Goal: Information Seeking & Learning: Learn about a topic

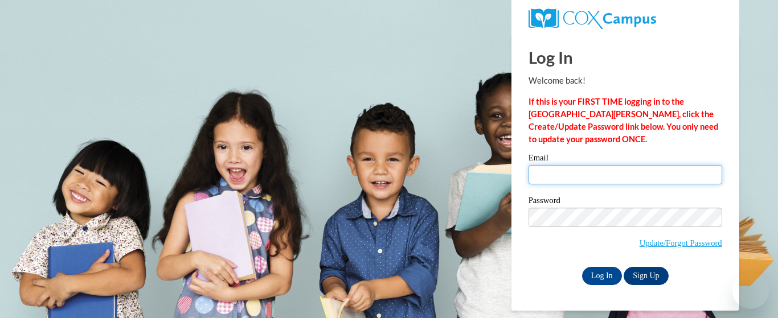
type input "glendac3@hotmail.com"
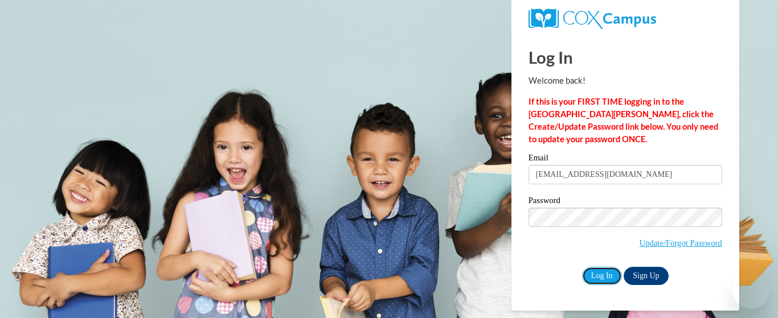
click at [601, 275] on input "Log In" at bounding box center [602, 276] width 40 height 18
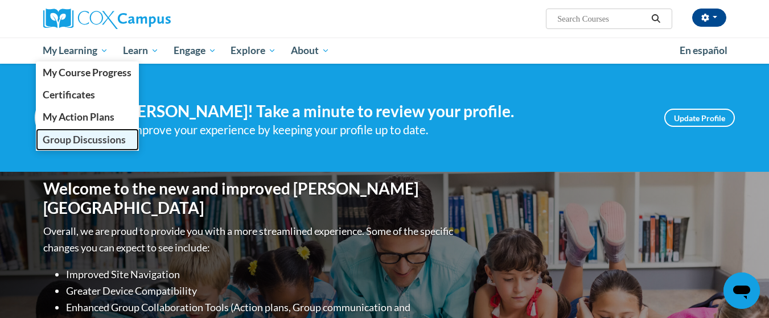
click at [72, 138] on span "Group Discussions" at bounding box center [84, 140] width 83 height 12
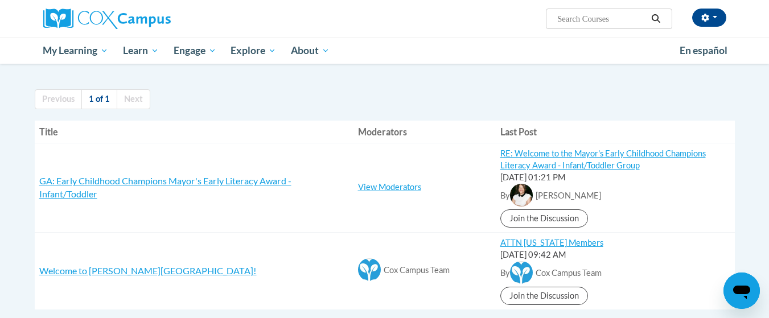
scroll to position [98, 0]
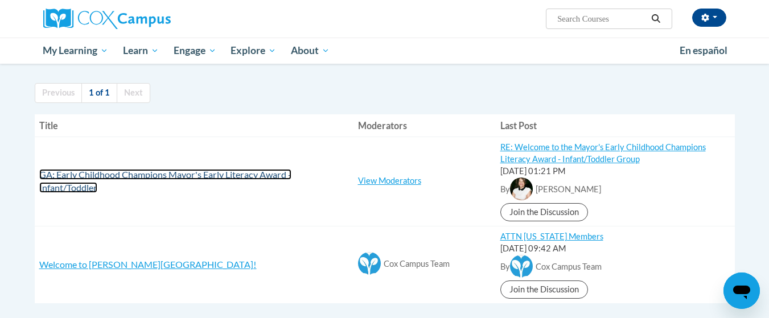
click at [144, 174] on span "GA: Early Childhood Champions Mayor's Early Literacy Award - Infant/Toddler" at bounding box center [165, 181] width 252 height 24
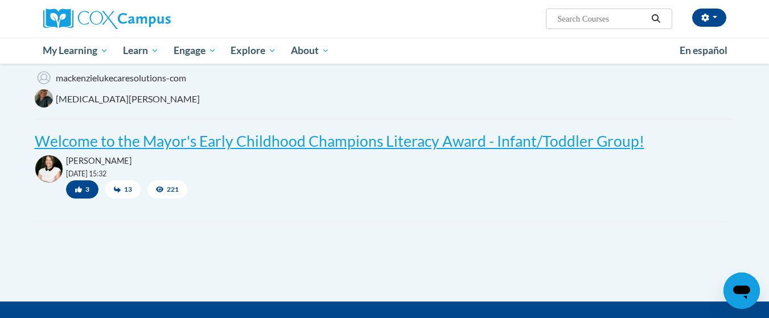
scroll to position [319, 0]
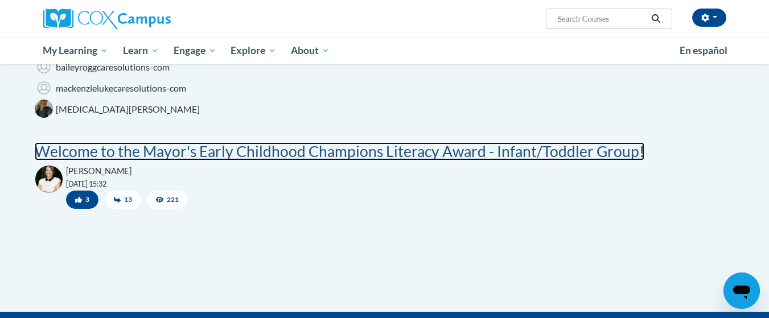
click at [311, 152] on post "Welcome to the Mayor's Early Childhood Champions Literacy Award - Infant/Toddle…" at bounding box center [340, 151] width 610 height 18
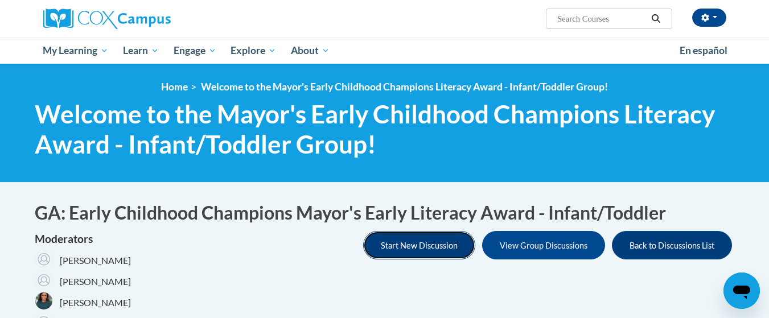
click at [418, 246] on button "Start New Discussion" at bounding box center [419, 245] width 112 height 28
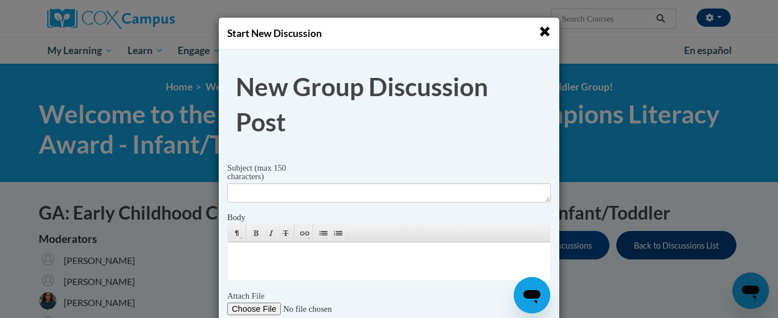
click at [541, 29] on span "button" at bounding box center [544, 32] width 12 height 12
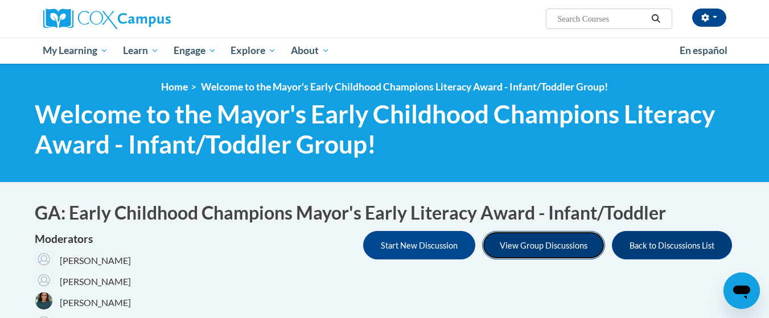
click at [545, 248] on button "View Group Discussions" at bounding box center [543, 245] width 123 height 28
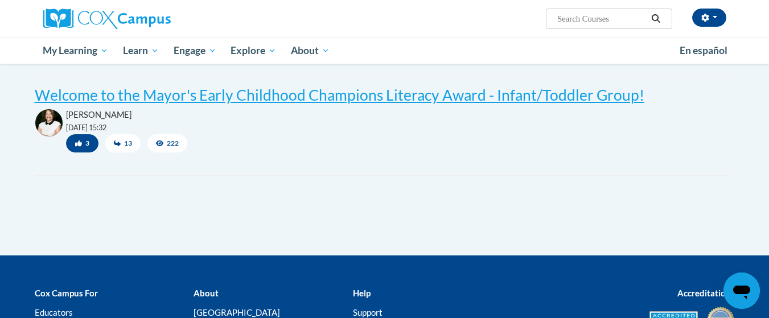
scroll to position [380, 0]
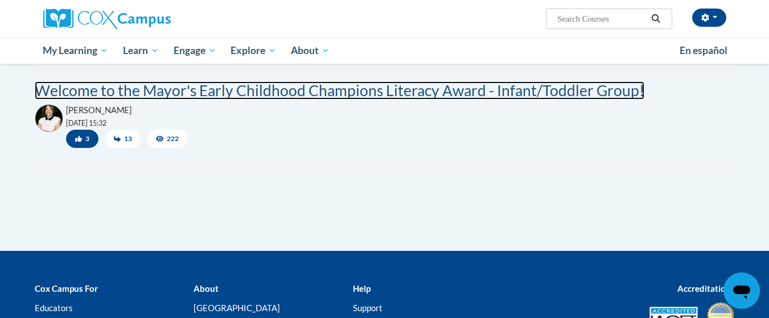
click at [351, 90] on post "Welcome to the Mayor's Early Childhood Champions Literacy Award - Infant/Toddle…" at bounding box center [340, 90] width 610 height 18
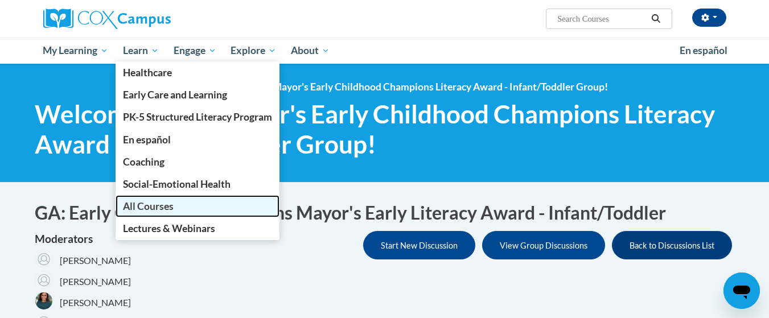
click at [149, 204] on span "All Courses" at bounding box center [148, 206] width 51 height 12
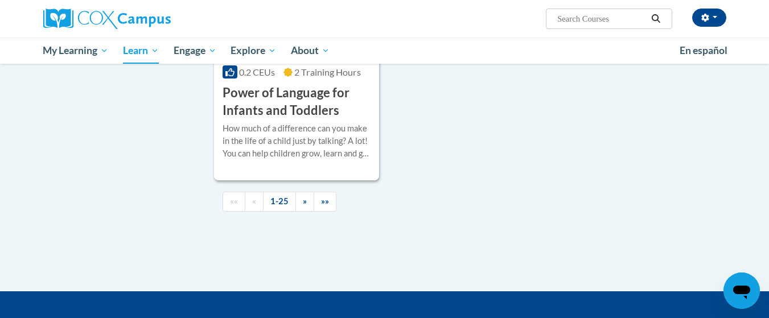
scroll to position [2737, 0]
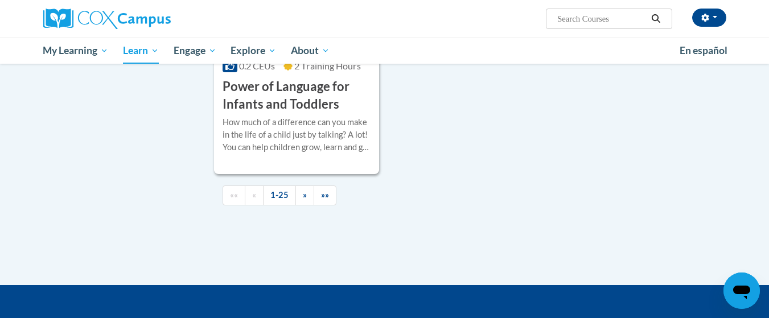
click at [302, 205] on link "»" at bounding box center [304, 196] width 19 height 20
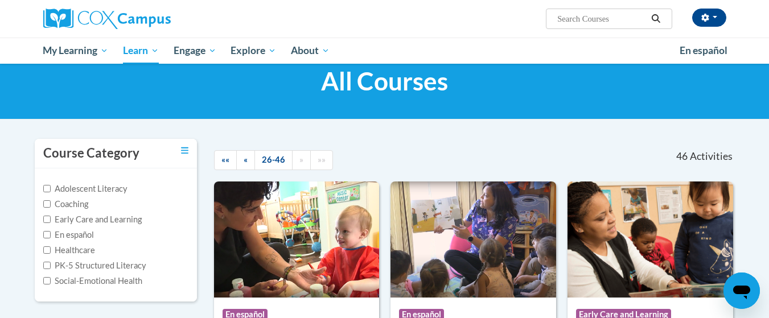
scroll to position [0, 0]
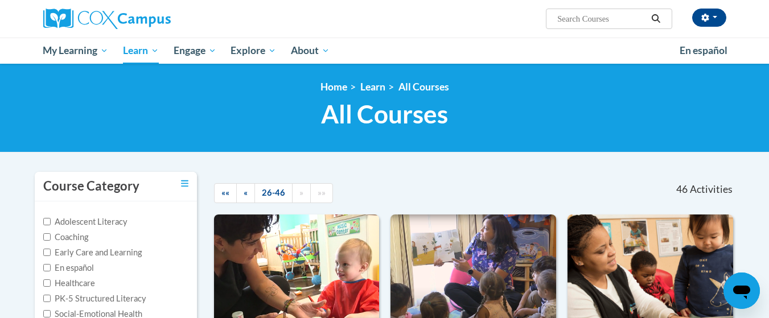
click at [180, 306] on div "Adolescent Literacy Coaching Early Care and Learning En español Healthcare PK-5…" at bounding box center [115, 268] width 145 height 105
click at [103, 251] on label "Early Care and Learning" at bounding box center [92, 252] width 98 height 13
click at [51, 251] on input "Early Care and Learning" at bounding box center [46, 252] width 7 height 7
checkbox input "true"
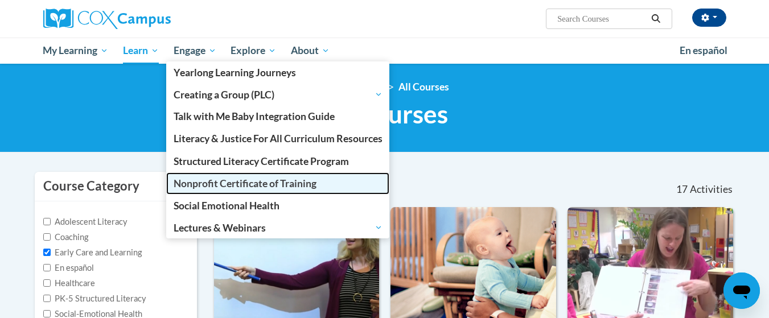
click at [208, 184] on span "Nonprofit Certificate of Training" at bounding box center [245, 184] width 143 height 12
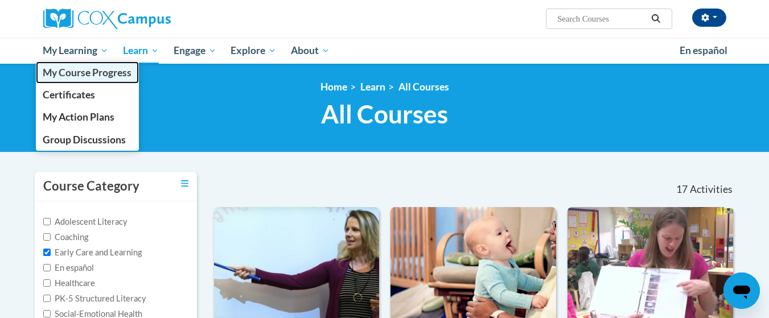
click at [85, 71] on span "My Course Progress" at bounding box center [87, 73] width 89 height 12
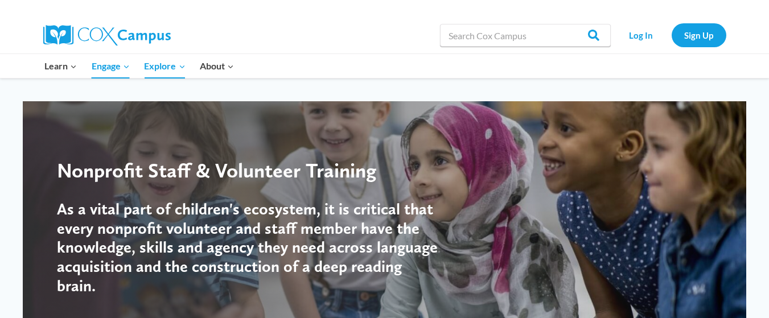
drag, startPoint x: 643, startPoint y: 38, endPoint x: 603, endPoint y: 64, distance: 47.4
click at [603, 64] on div at bounding box center [609, 66] width 245 height 24
click at [645, 28] on link "Log In" at bounding box center [641, 34] width 50 height 23
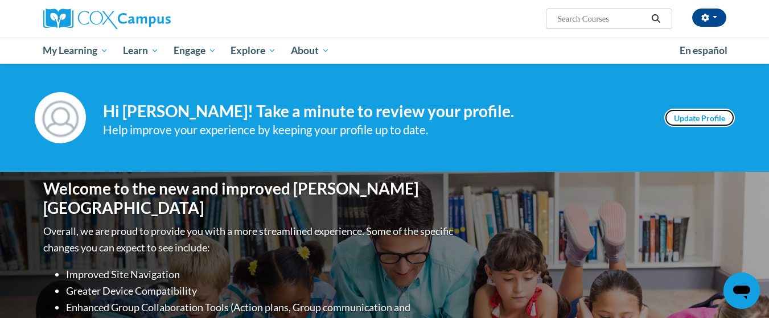
click at [691, 120] on link "Update Profile" at bounding box center [699, 118] width 71 height 18
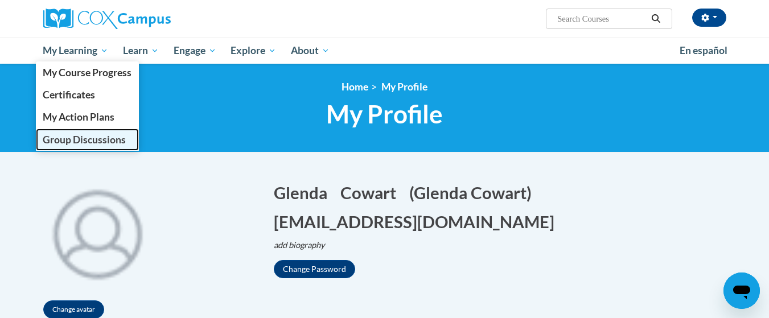
click at [82, 143] on span "Group Discussions" at bounding box center [84, 140] width 83 height 12
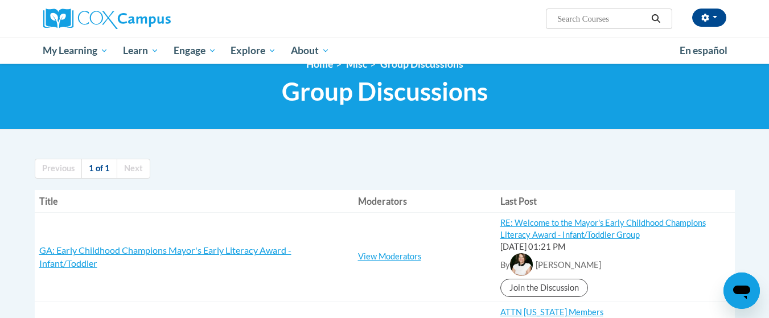
scroll to position [46, 0]
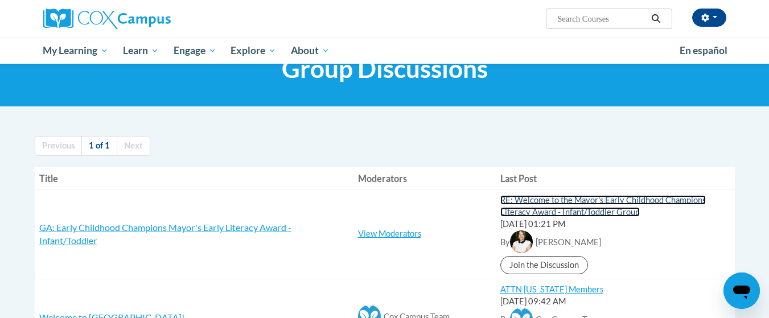
click at [554, 203] on link "RE: Welcome to the Mayor's Early Childhood Champions Literacy Award - Infant/To…" at bounding box center [602, 206] width 205 height 22
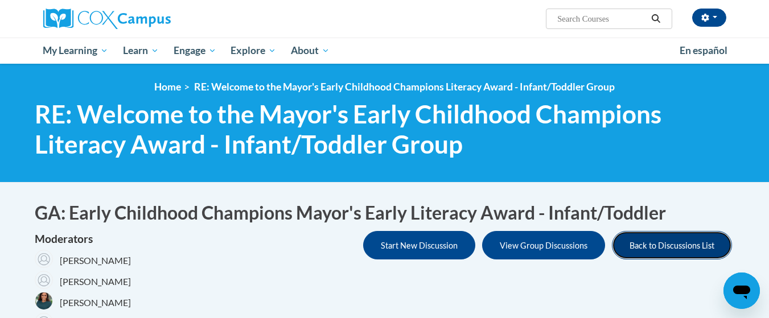
click at [684, 248] on button "Back to Discussions List" at bounding box center [672, 245] width 120 height 28
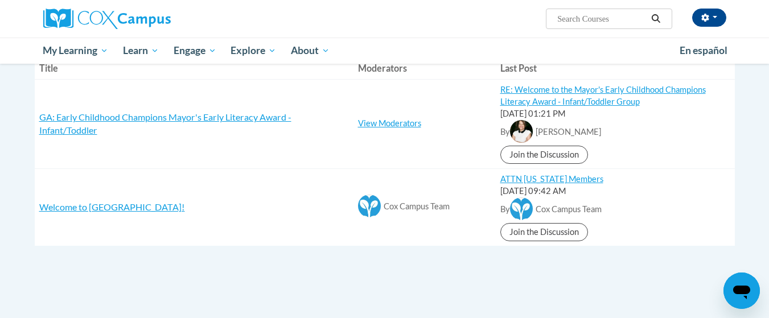
scroll to position [167, 0]
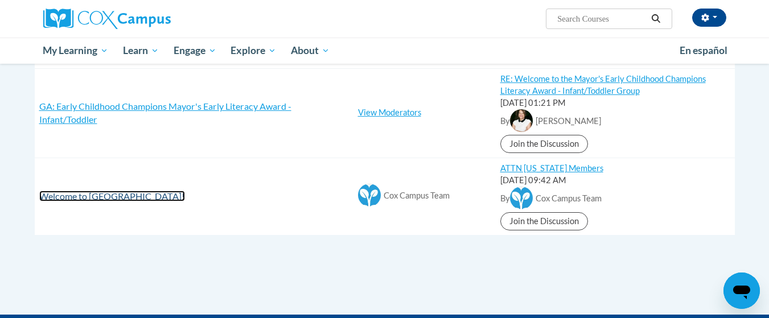
click at [74, 198] on span "Welcome to [GEOGRAPHIC_DATA]!" at bounding box center [112, 196] width 146 height 11
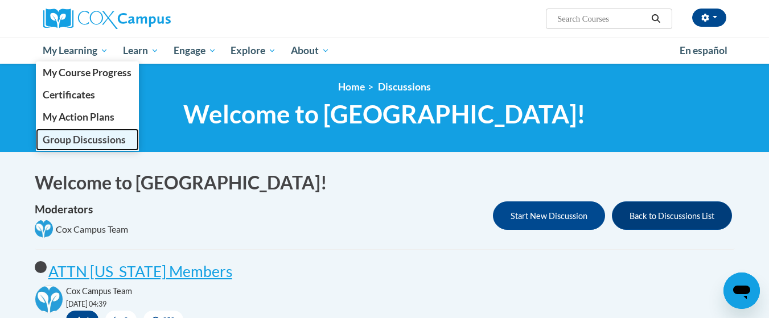
click at [82, 143] on span "Group Discussions" at bounding box center [84, 140] width 83 height 12
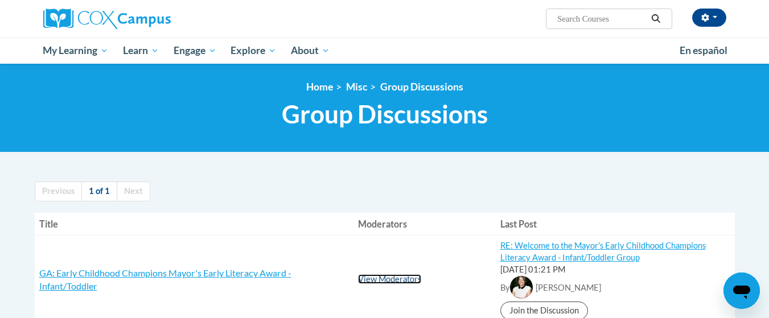
click at [387, 283] on link "View Moderators" at bounding box center [389, 279] width 63 height 10
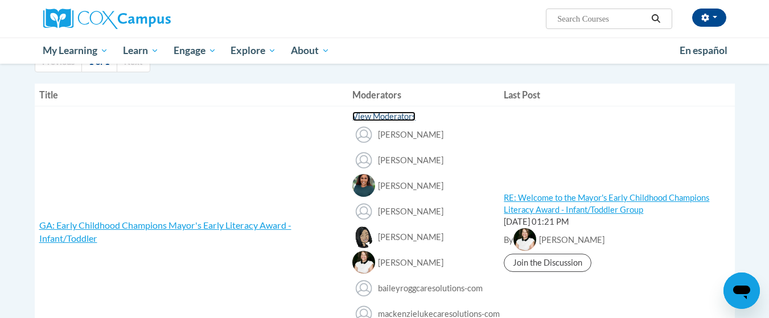
scroll to position [91, 0]
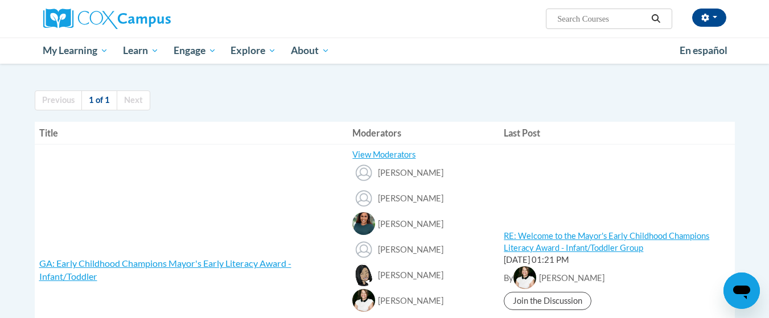
click at [576, 20] on input "Search..." at bounding box center [601, 19] width 91 height 14
type input "Mayor's early literacy award-infant/toddler"
click at [656, 14] on button "Search" at bounding box center [655, 19] width 17 height 14
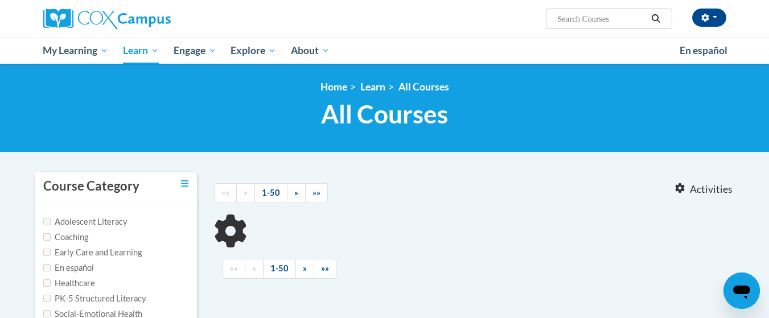
type input "Mayor's early literacy award-infant/toddler"
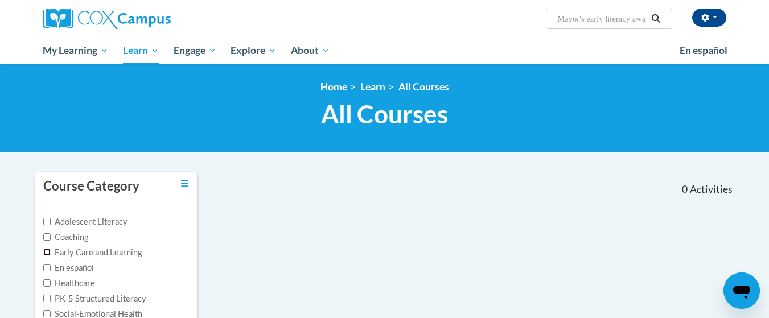
click at [46, 254] on input "Early Care and Learning" at bounding box center [46, 252] width 7 height 7
checkbox input "true"
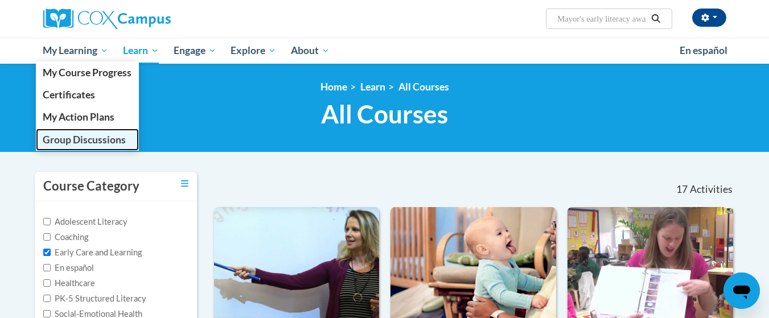
click at [76, 140] on span "Group Discussions" at bounding box center [84, 140] width 83 height 12
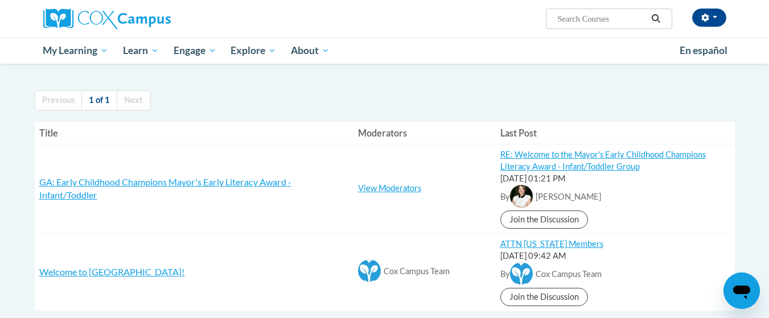
scroll to position [114, 0]
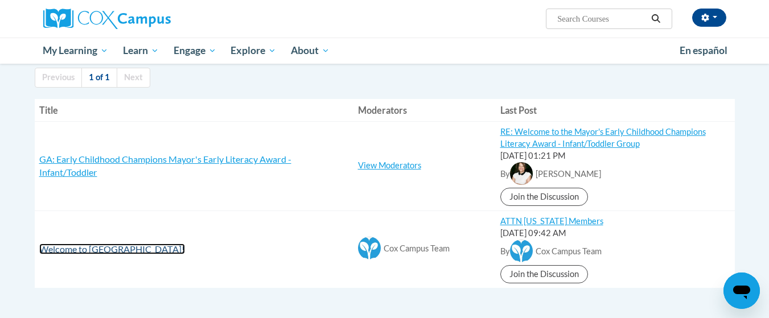
click at [79, 252] on span "Welcome to [GEOGRAPHIC_DATA]!" at bounding box center [112, 249] width 146 height 11
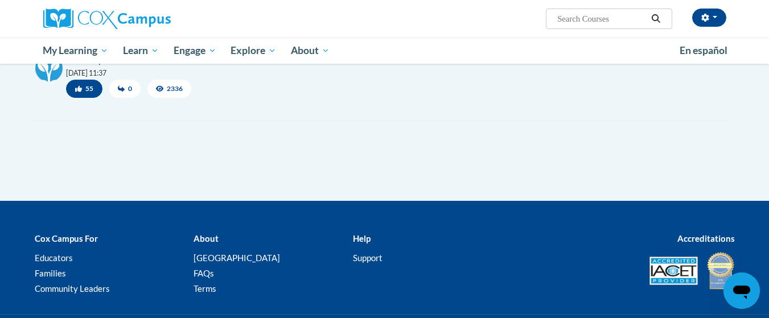
scroll to position [342, 0]
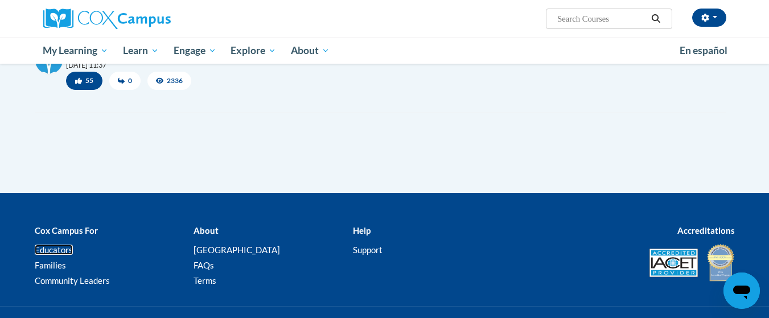
click at [55, 254] on link "Educators" at bounding box center [54, 250] width 38 height 10
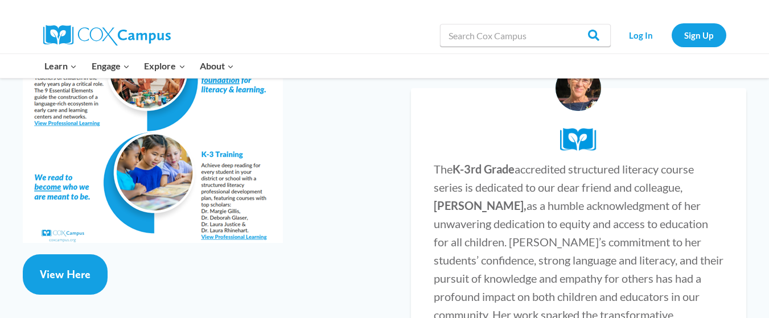
scroll to position [2246, 0]
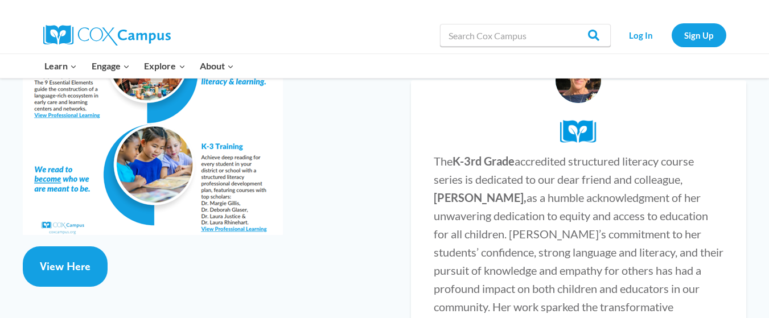
click at [764, 7] on div at bounding box center [384, 8] width 769 height 17
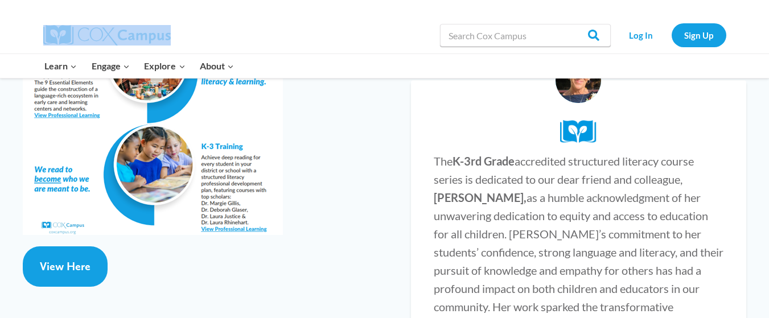
click at [764, 7] on div at bounding box center [384, 8] width 769 height 17
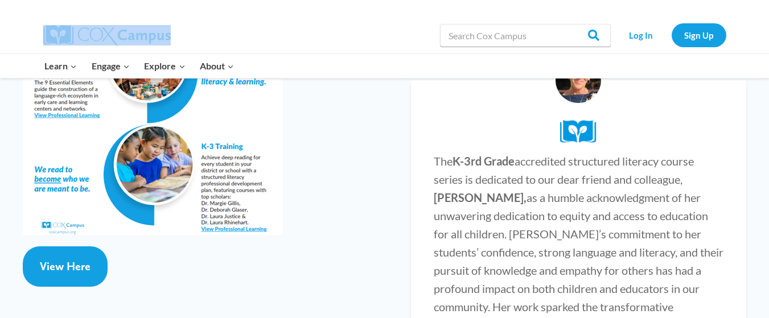
click at [764, 7] on div at bounding box center [384, 8] width 769 height 17
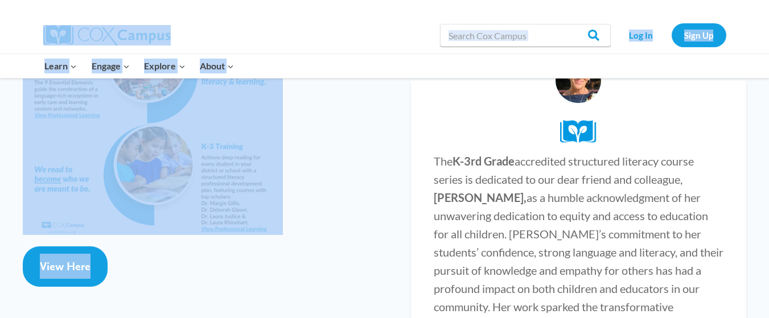
drag, startPoint x: 764, startPoint y: 7, endPoint x: 770, endPoint y: 6, distance: 6.4
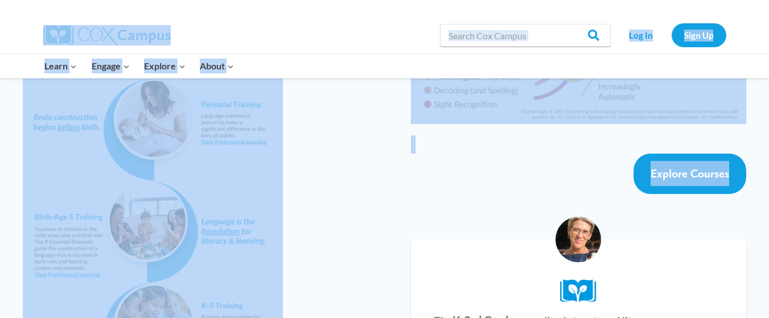
scroll to position [2079, 0]
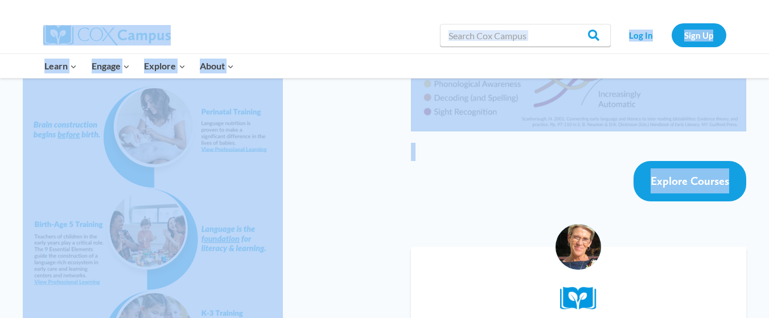
click at [561, 161] on div "Explore Courses" at bounding box center [578, 181] width 335 height 40
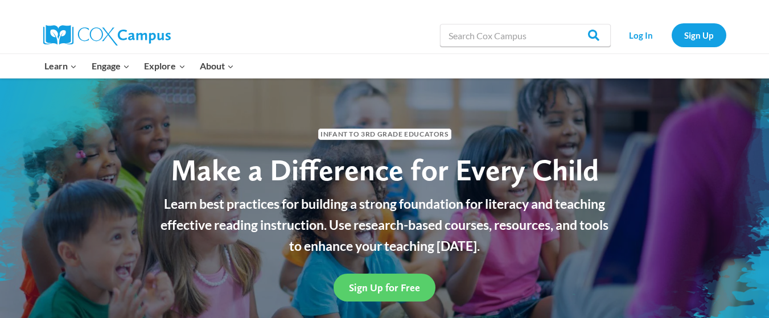
scroll to position [0, 0]
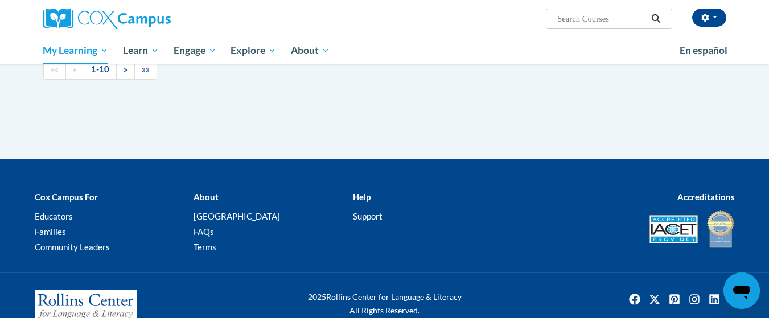
scroll to position [1377, 0]
